Goal: Task Accomplishment & Management: Use online tool/utility

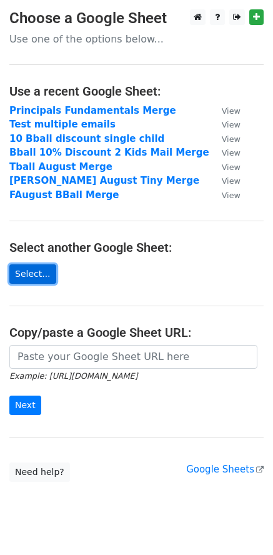
click at [43, 271] on link "Select..." at bounding box center [32, 273] width 47 height 19
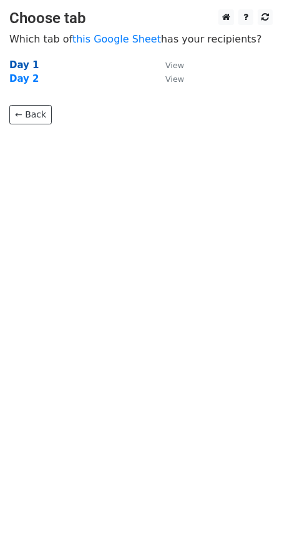
click at [25, 64] on strong "Day 1" at bounding box center [24, 64] width 30 height 11
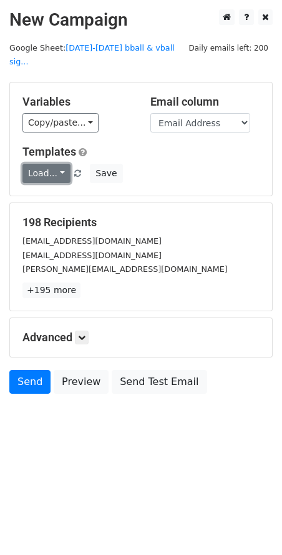
click at [62, 164] on link "Load..." at bounding box center [46, 173] width 48 height 19
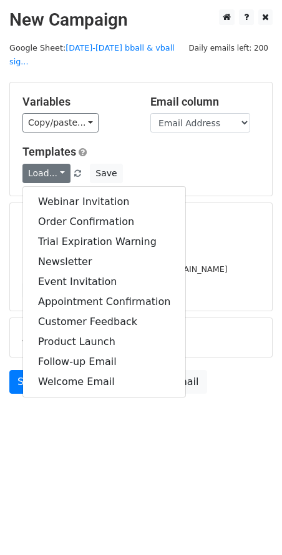
click at [101, 424] on body "New Campaign Daily emails left: 200 Google Sheet: [DATE]-[DATE] bball & vball s…" at bounding box center [141, 229] width 282 height 440
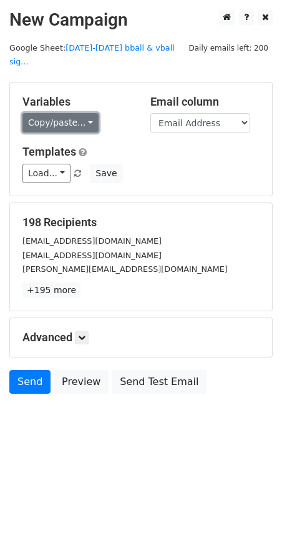
click at [82, 113] on link "Copy/paste..." at bounding box center [60, 122] width 76 height 19
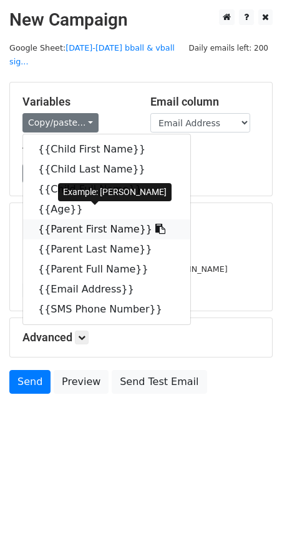
click at [80, 219] on link "{{Parent First Name}}" at bounding box center [106, 229] width 167 height 20
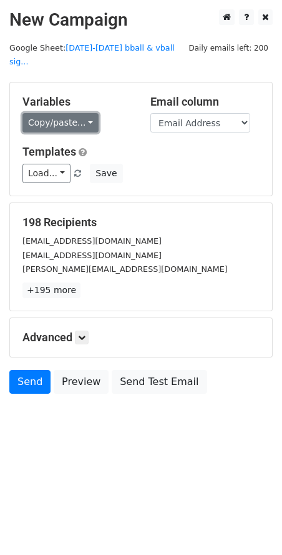
click at [83, 113] on link "Copy/paste..." at bounding box center [60, 122] width 76 height 19
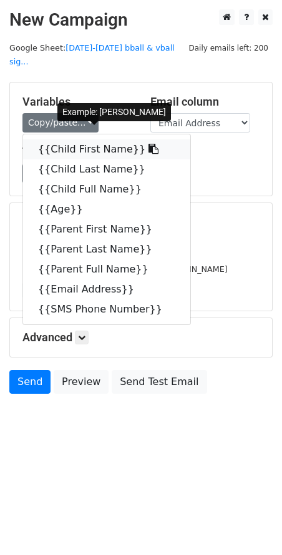
click at [83, 139] on link "{{Child First Name}}" at bounding box center [106, 149] width 167 height 20
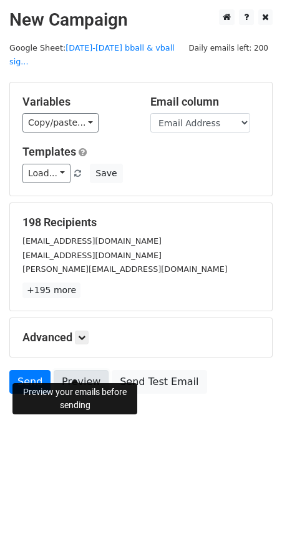
click at [79, 370] on link "Preview" at bounding box center [81, 382] width 55 height 24
click at [82, 370] on link "Preview" at bounding box center [81, 382] width 55 height 24
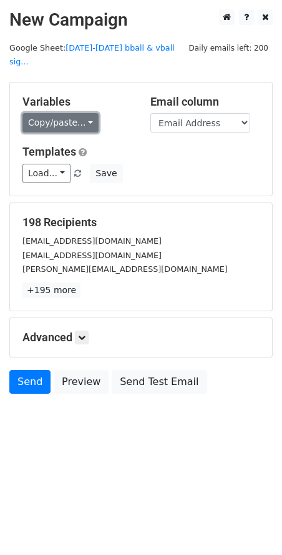
click at [84, 113] on link "Copy/paste..." at bounding box center [60, 122] width 76 height 19
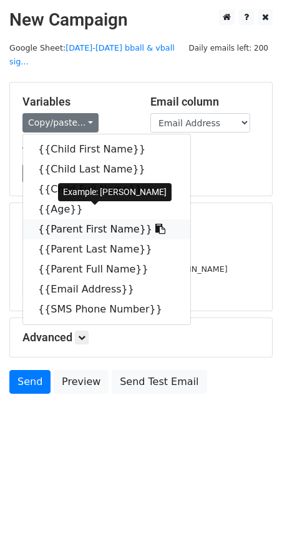
click at [99, 219] on link "{{Parent First Name}}" at bounding box center [106, 229] width 167 height 20
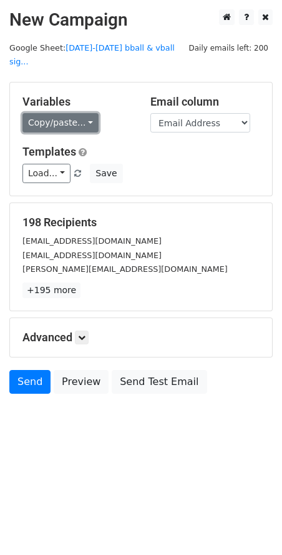
click at [86, 113] on link "Copy/paste..." at bounding box center [60, 122] width 76 height 19
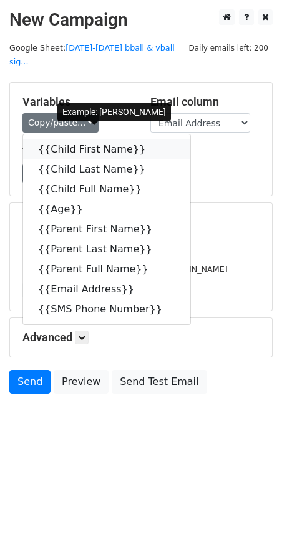
click at [74, 139] on link "{{Child First Name}}" at bounding box center [106, 149] width 167 height 20
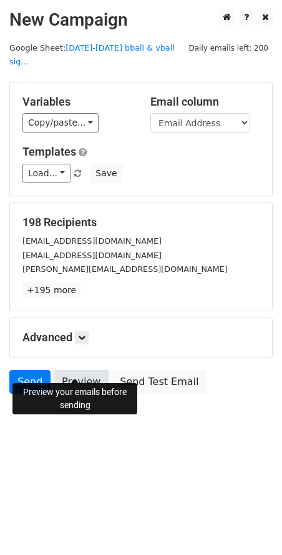
click at [90, 373] on link "Preview" at bounding box center [81, 382] width 55 height 24
click at [86, 371] on link "Preview" at bounding box center [81, 382] width 55 height 24
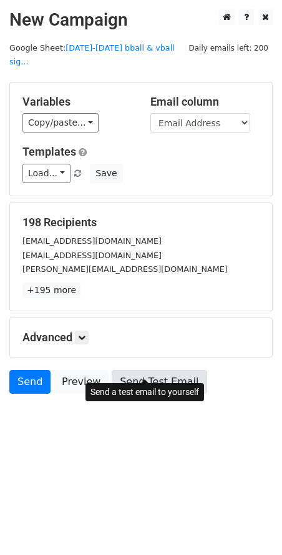
click at [142, 370] on link "Send Test Email" at bounding box center [159, 382] width 95 height 24
click at [141, 370] on link "Send Test Email" at bounding box center [159, 382] width 95 height 24
click at [170, 370] on link "Send Test Email" at bounding box center [159, 382] width 95 height 24
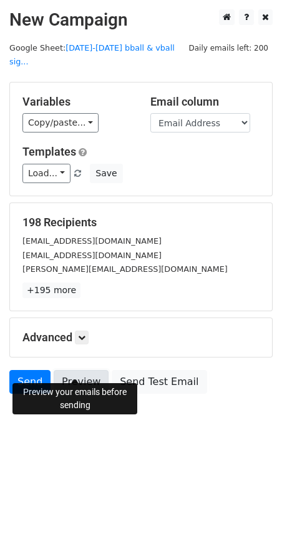
click at [86, 370] on link "Preview" at bounding box center [81, 382] width 55 height 24
click at [82, 370] on link "Preview" at bounding box center [81, 382] width 55 height 24
click at [81, 370] on link "Preview" at bounding box center [81, 382] width 55 height 24
click at [87, 370] on link "Preview" at bounding box center [81, 382] width 55 height 24
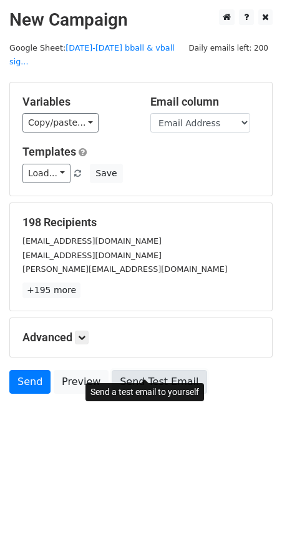
click at [143, 370] on link "Send Test Email" at bounding box center [159, 382] width 95 height 24
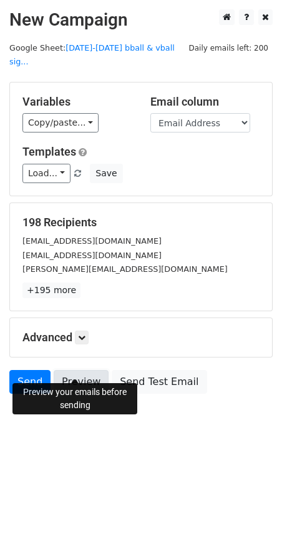
click at [82, 370] on link "Preview" at bounding box center [81, 382] width 55 height 24
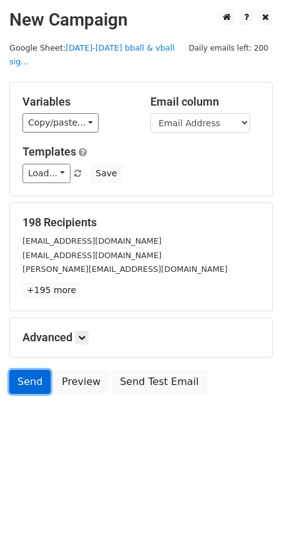
click at [27, 370] on link "Send" at bounding box center [29, 382] width 41 height 24
